Goal: Transaction & Acquisition: Obtain resource

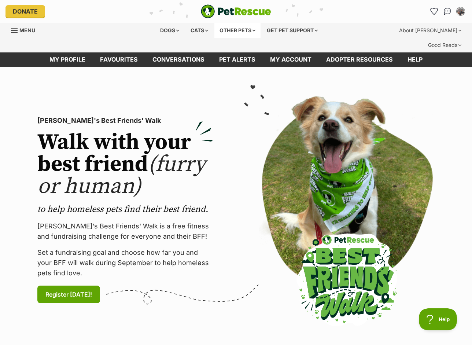
click at [246, 29] on div "Other pets" at bounding box center [238, 30] width 46 height 15
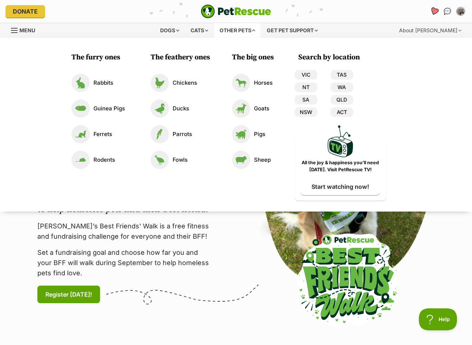
click at [431, 12] on icon "Favourites" at bounding box center [435, 12] width 10 height 10
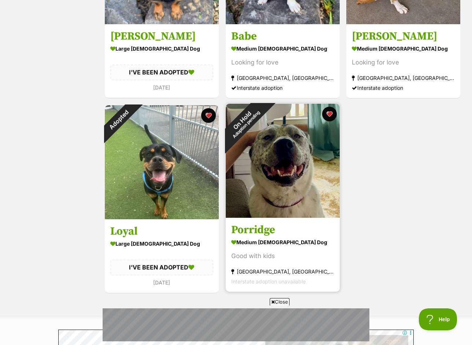
scroll to position [836, 0]
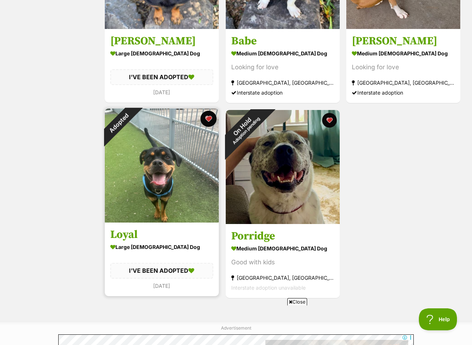
click at [210, 111] on button "favourite" at bounding box center [209, 119] width 16 height 16
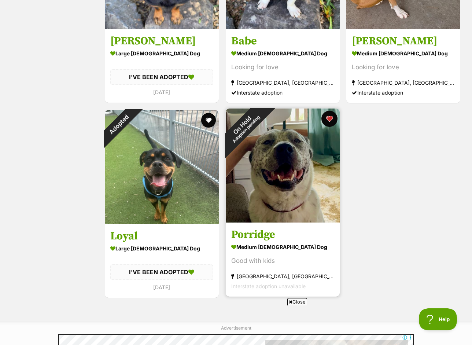
click at [334, 111] on button "favourite" at bounding box center [329, 119] width 16 height 16
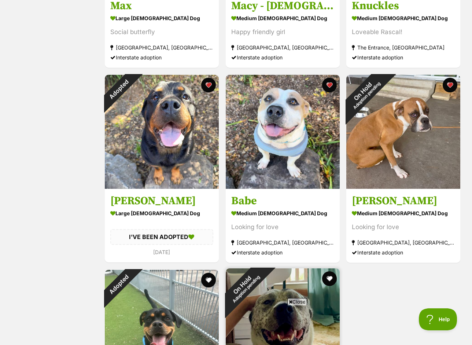
scroll to position [675, 0]
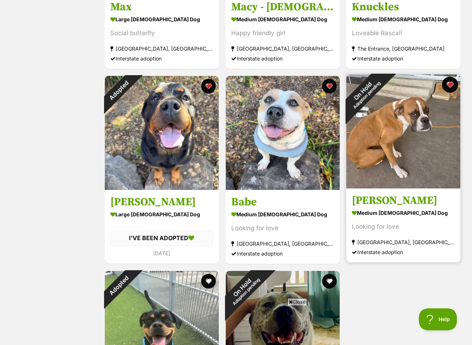
click at [454, 77] on button "favourite" at bounding box center [450, 85] width 16 height 16
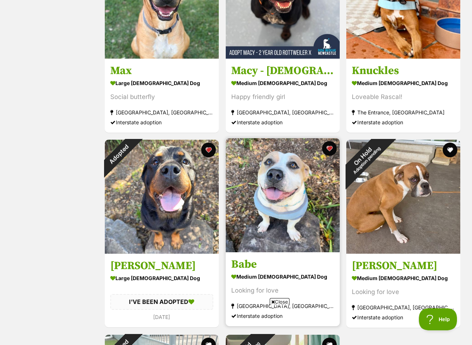
scroll to position [0, 0]
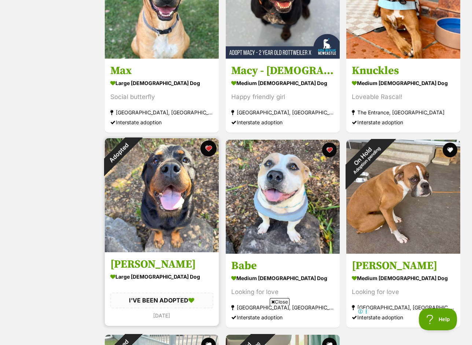
click at [208, 140] on button "favourite" at bounding box center [209, 148] width 16 height 16
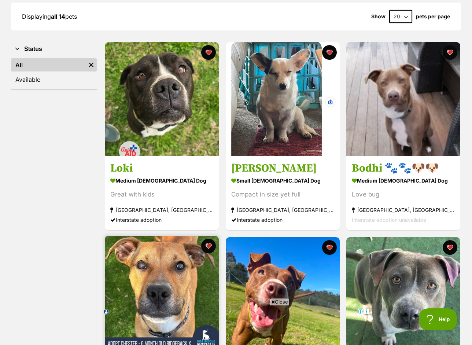
scroll to position [114, 0]
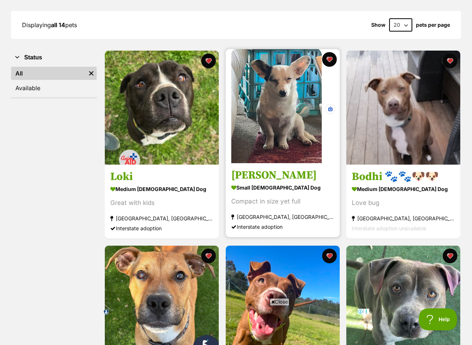
click at [267, 139] on img at bounding box center [283, 106] width 114 height 114
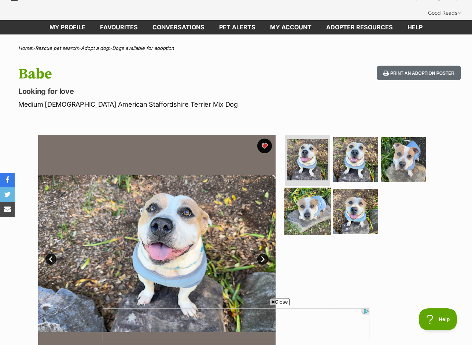
click at [292, 208] on img at bounding box center [307, 211] width 47 height 47
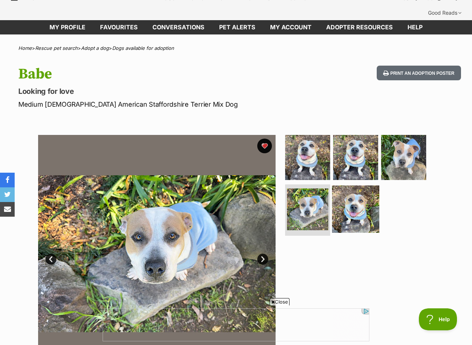
click at [370, 186] on img at bounding box center [355, 209] width 47 height 47
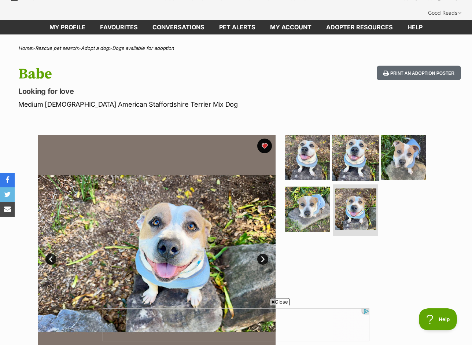
click at [362, 134] on img at bounding box center [355, 157] width 47 height 47
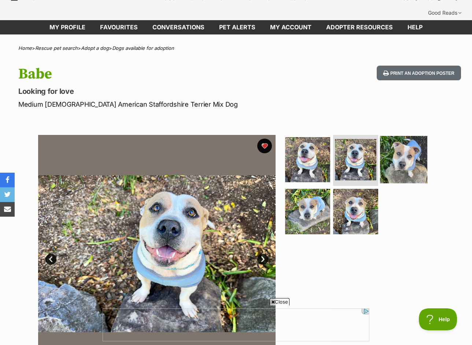
click at [400, 152] on img at bounding box center [403, 159] width 47 height 47
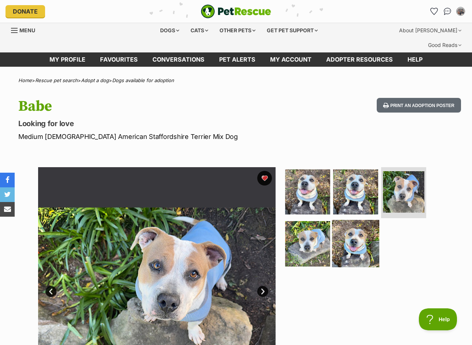
click at [366, 229] on img at bounding box center [355, 243] width 47 height 47
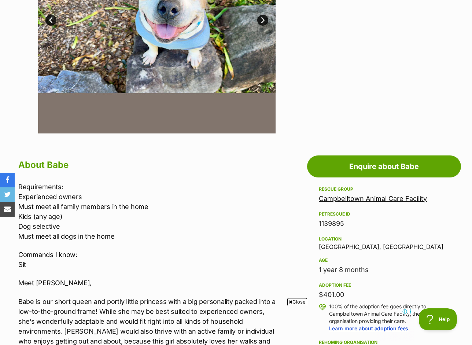
scroll to position [283, 0]
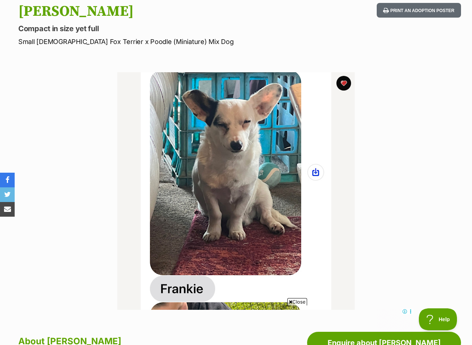
scroll to position [90, 0]
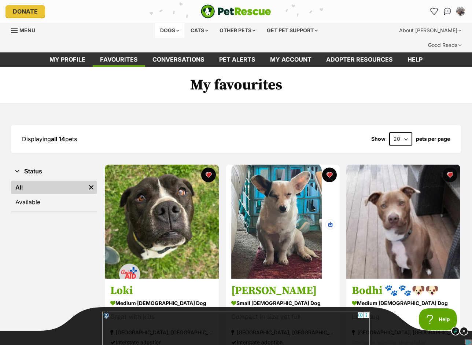
click at [172, 29] on div "Dogs" at bounding box center [169, 30] width 29 height 15
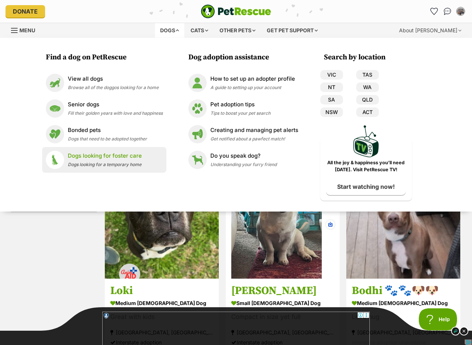
click at [93, 160] on div "Dogs looking for foster care Dogs looking for a temporary home" at bounding box center [105, 160] width 74 height 16
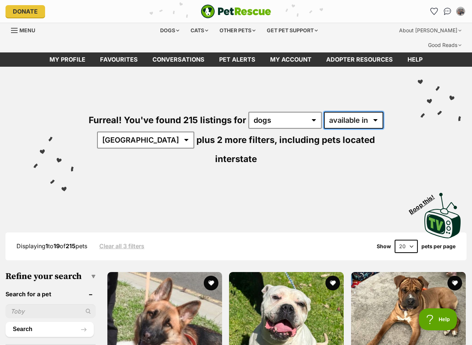
click at [353, 112] on select "available in located in" at bounding box center [353, 120] width 59 height 17
select select "disabled"
click at [324, 112] on select "available in located in" at bounding box center [353, 120] width 59 height 17
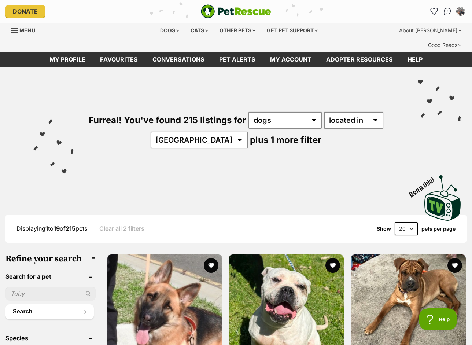
click at [220, 134] on div "Furreal! You've found 215 listings for any type of pet cats dogs other pets ava…" at bounding box center [236, 118] width 450 height 102
click at [213, 132] on select "Australia NSW QLD VIC WA" at bounding box center [199, 140] width 97 height 17
select select "NSW"
click at [174, 132] on select "Australia NSW QLD VIC WA" at bounding box center [199, 140] width 97 height 17
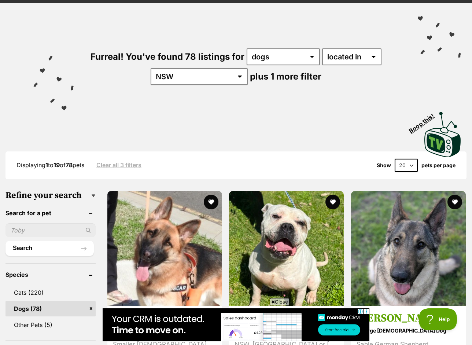
scroll to position [63, 0]
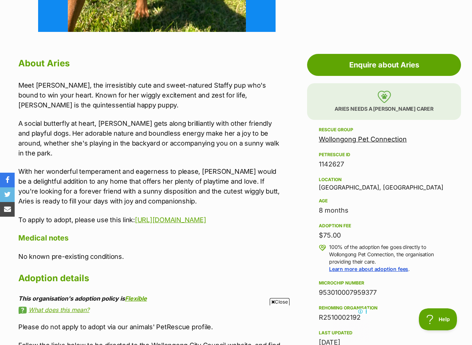
click at [375, 94] on p "Aries needs a foster carer" at bounding box center [384, 101] width 154 height 37
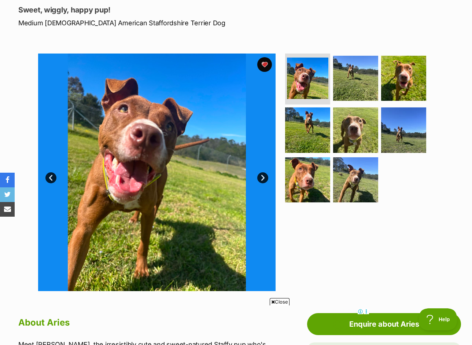
scroll to position [109, 0]
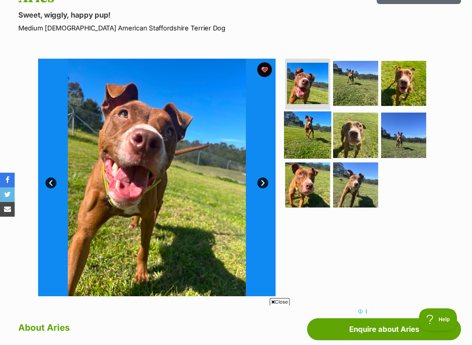
click at [313, 117] on img at bounding box center [307, 135] width 47 height 47
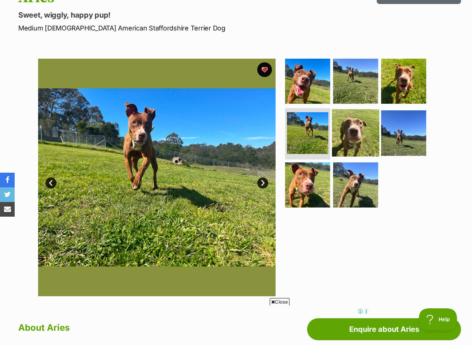
click at [353, 127] on img at bounding box center [355, 132] width 47 height 47
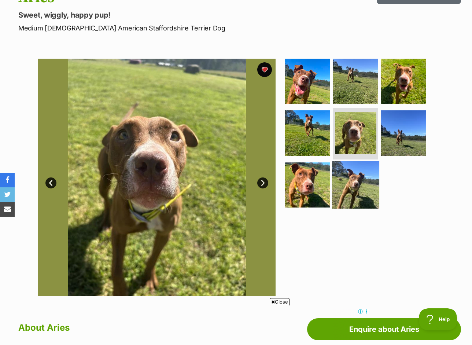
click at [357, 174] on img at bounding box center [355, 184] width 47 height 47
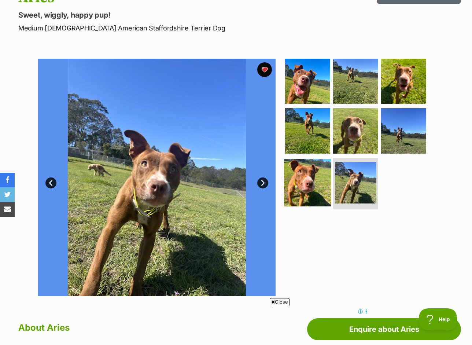
click at [310, 167] on img at bounding box center [307, 182] width 47 height 47
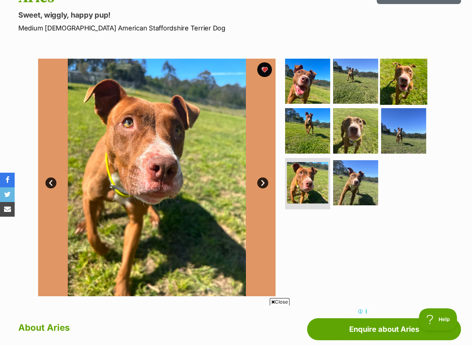
scroll to position [0, 0]
click at [397, 64] on img at bounding box center [403, 80] width 47 height 47
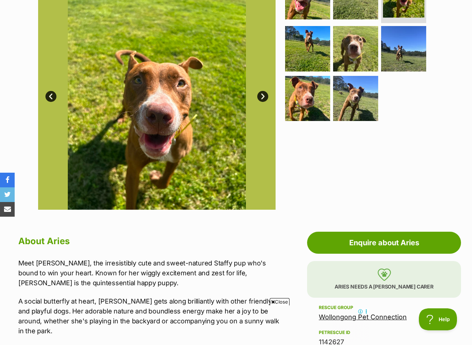
scroll to position [176, 0]
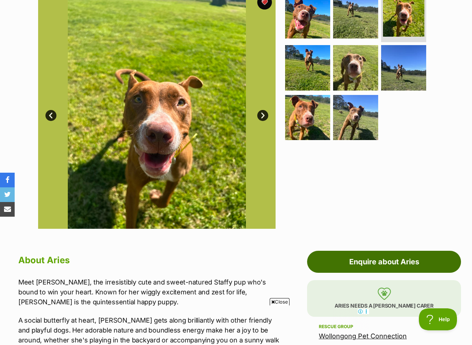
click at [366, 251] on link "Enquire about Aries" at bounding box center [384, 262] width 154 height 22
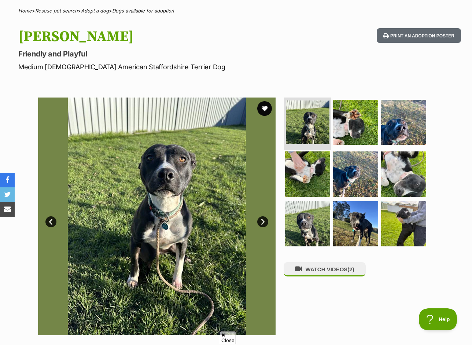
click at [296, 111] on img at bounding box center [308, 123] width 44 height 44
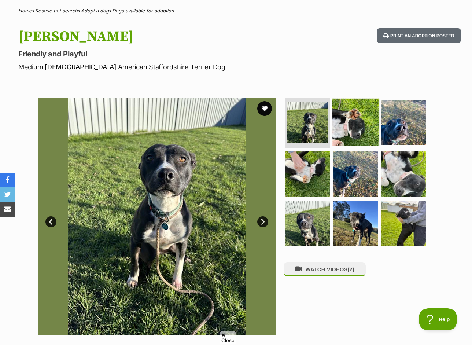
click at [366, 120] on img at bounding box center [355, 121] width 47 height 47
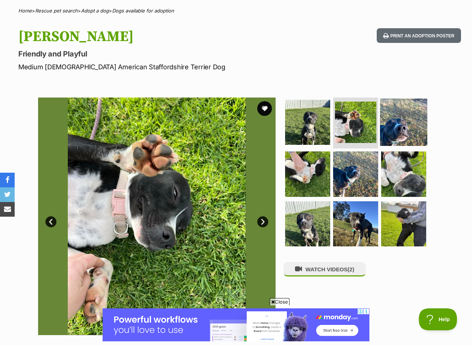
click at [403, 120] on img at bounding box center [403, 121] width 47 height 47
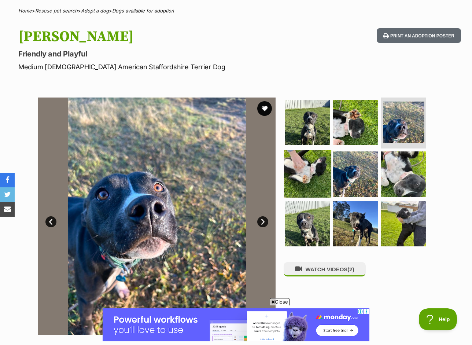
click at [303, 153] on img at bounding box center [307, 173] width 47 height 47
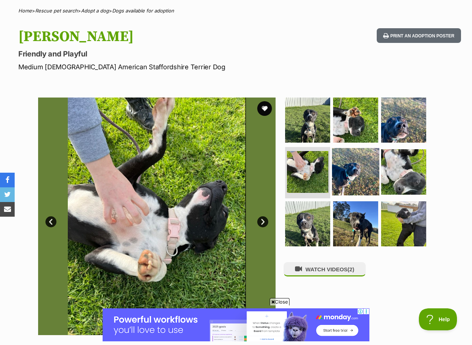
click at [346, 161] on img at bounding box center [355, 171] width 47 height 47
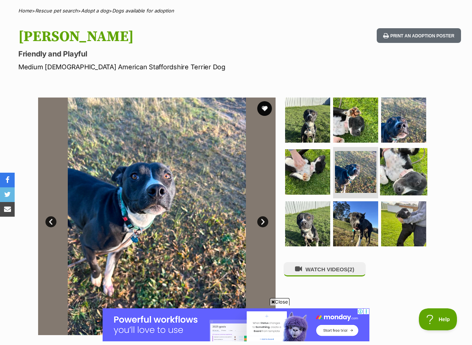
click at [413, 169] on img at bounding box center [403, 171] width 47 height 47
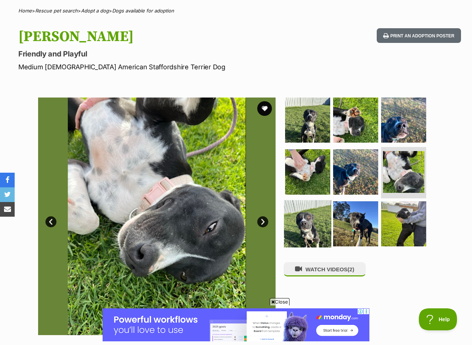
click at [295, 222] on img at bounding box center [307, 223] width 47 height 47
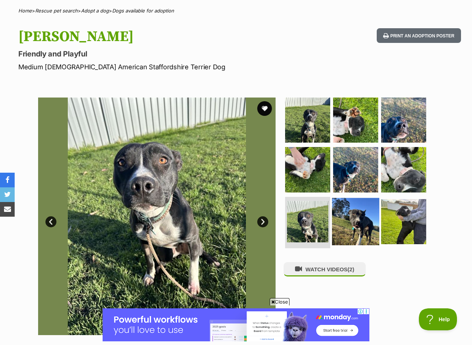
click at [355, 201] on img at bounding box center [355, 221] width 47 height 47
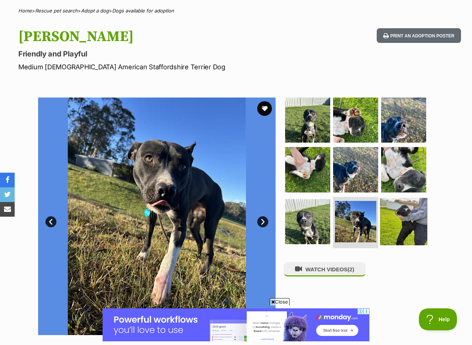
click at [406, 208] on img at bounding box center [403, 221] width 47 height 47
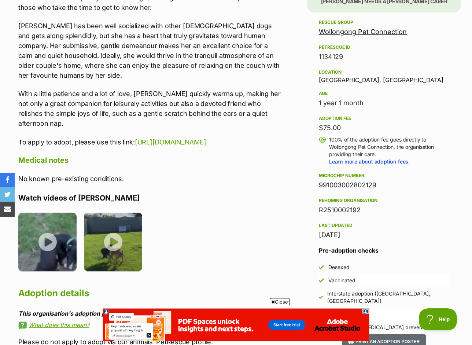
scroll to position [480, 0]
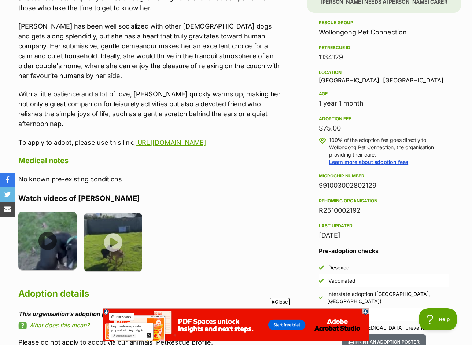
click at [39, 222] on img at bounding box center [47, 241] width 58 height 58
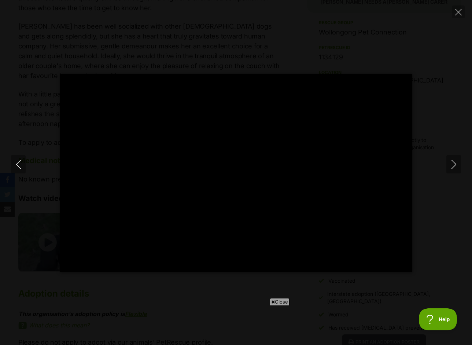
scroll to position [0, 0]
type input "100"
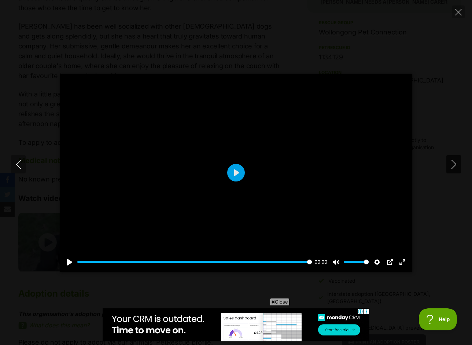
click at [454, 165] on icon "Next" at bounding box center [454, 164] width 9 height 9
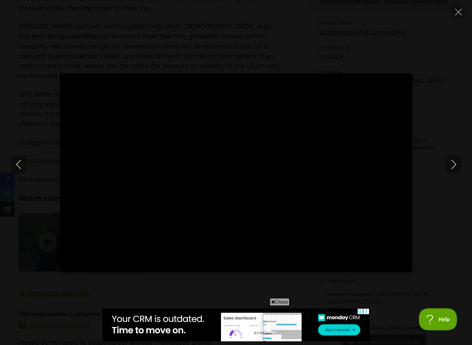
type input "100"
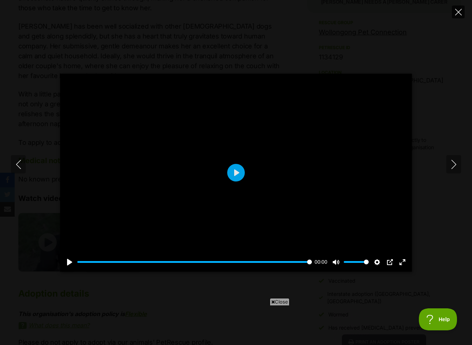
click at [461, 13] on icon "Close" at bounding box center [459, 12] width 7 height 7
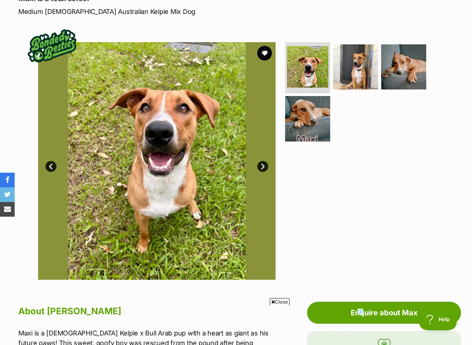
scroll to position [133, 0]
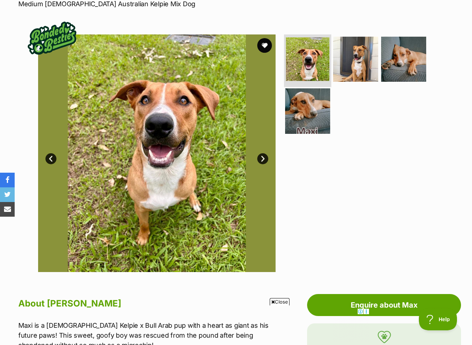
click at [301, 50] on img at bounding box center [308, 59] width 44 height 44
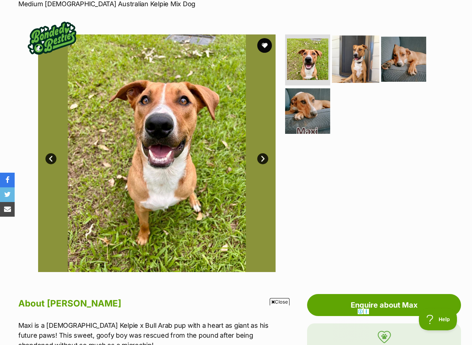
click at [348, 59] on img at bounding box center [355, 58] width 47 height 47
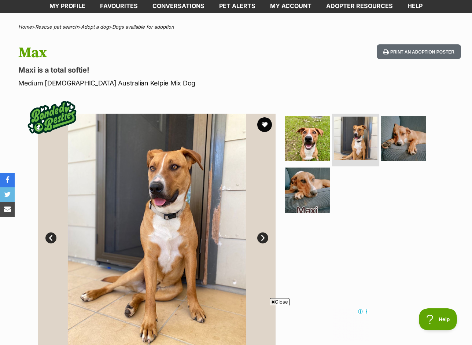
scroll to position [0, 0]
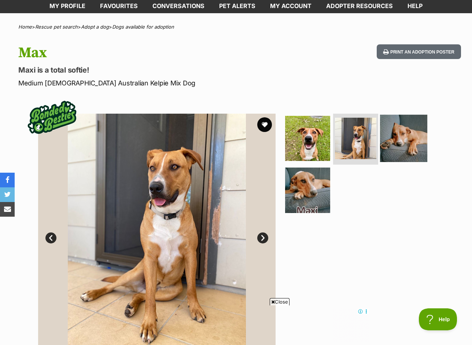
click at [391, 139] on img at bounding box center [403, 137] width 47 height 47
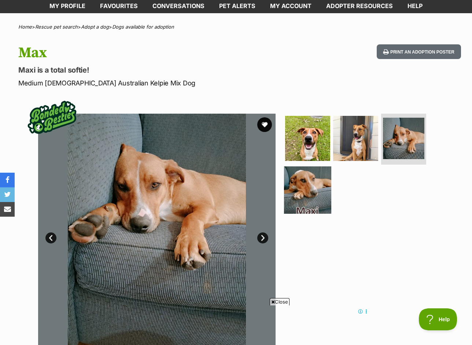
click at [299, 187] on img at bounding box center [307, 190] width 47 height 47
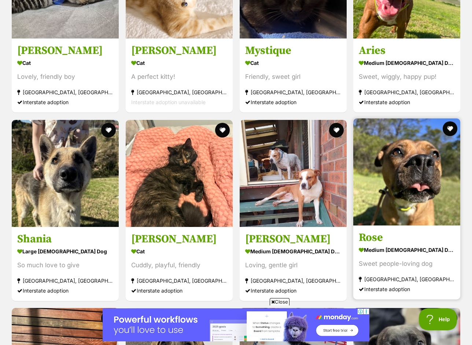
scroll to position [944, 0]
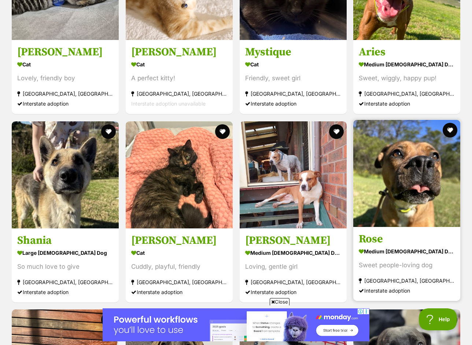
click at [408, 176] on img at bounding box center [407, 173] width 107 height 107
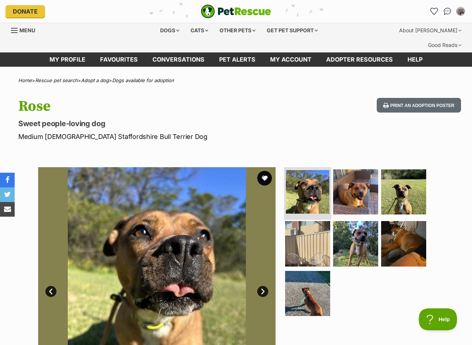
click at [314, 190] on img at bounding box center [308, 192] width 44 height 44
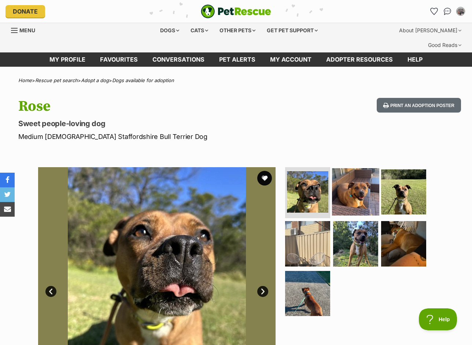
click at [361, 182] on img at bounding box center [355, 191] width 47 height 47
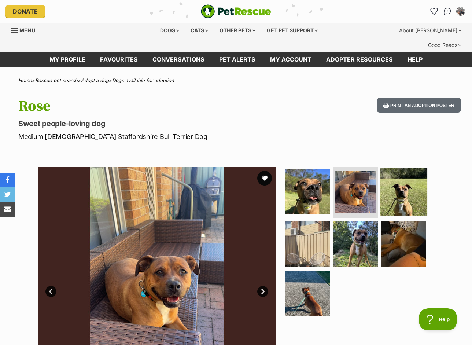
click at [410, 175] on img at bounding box center [403, 191] width 47 height 47
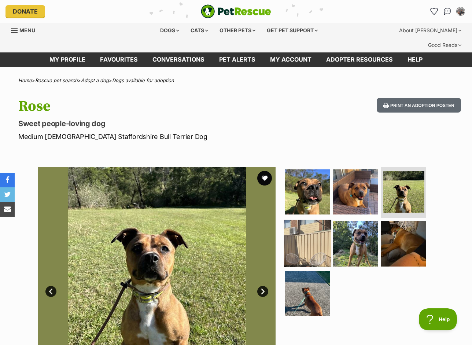
click at [325, 234] on img at bounding box center [307, 243] width 47 height 47
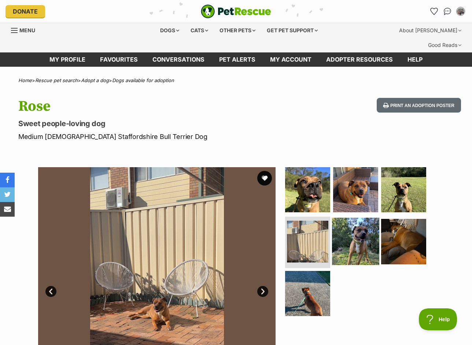
click at [355, 223] on img at bounding box center [355, 241] width 47 height 47
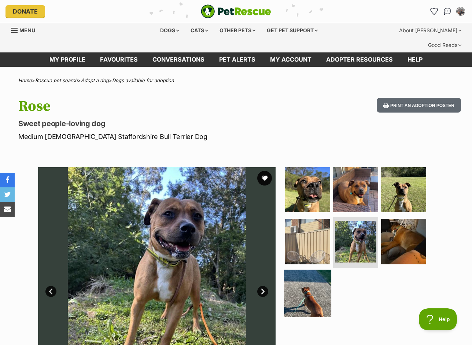
click at [312, 289] on img at bounding box center [307, 293] width 47 height 47
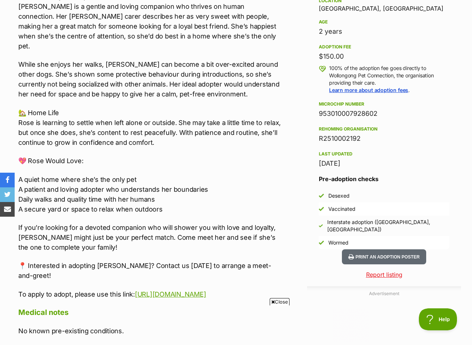
scroll to position [511, 0]
